Goal: Find specific page/section: Find specific page/section

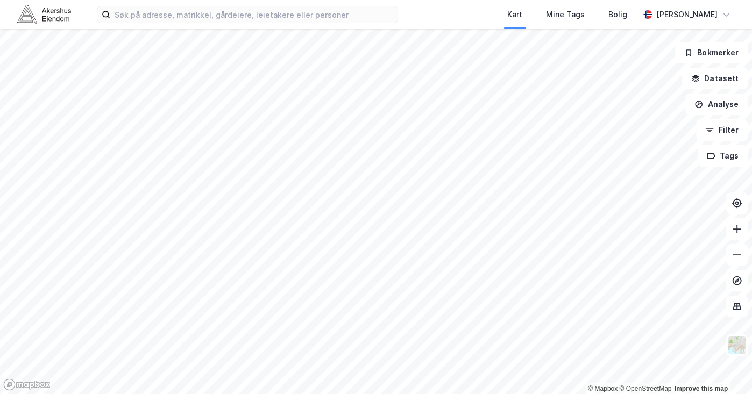
click at [487, 0] on html "Kart Mine Tags Bolig [PERSON_NAME] © Mapbox © OpenStreetMap Improve this map Bo…" at bounding box center [376, 197] width 752 height 394
click at [406, 0] on html "Kart Mine Tags Bolig [PERSON_NAME] © Mapbox © OpenStreetMap Improve this map Bo…" at bounding box center [376, 197] width 752 height 394
click at [470, 0] on html "Kart Mine Tags Bolig [PERSON_NAME] © Mapbox © OpenStreetMap Improve this map Bo…" at bounding box center [376, 197] width 752 height 394
